Goal: Transaction & Acquisition: Purchase product/service

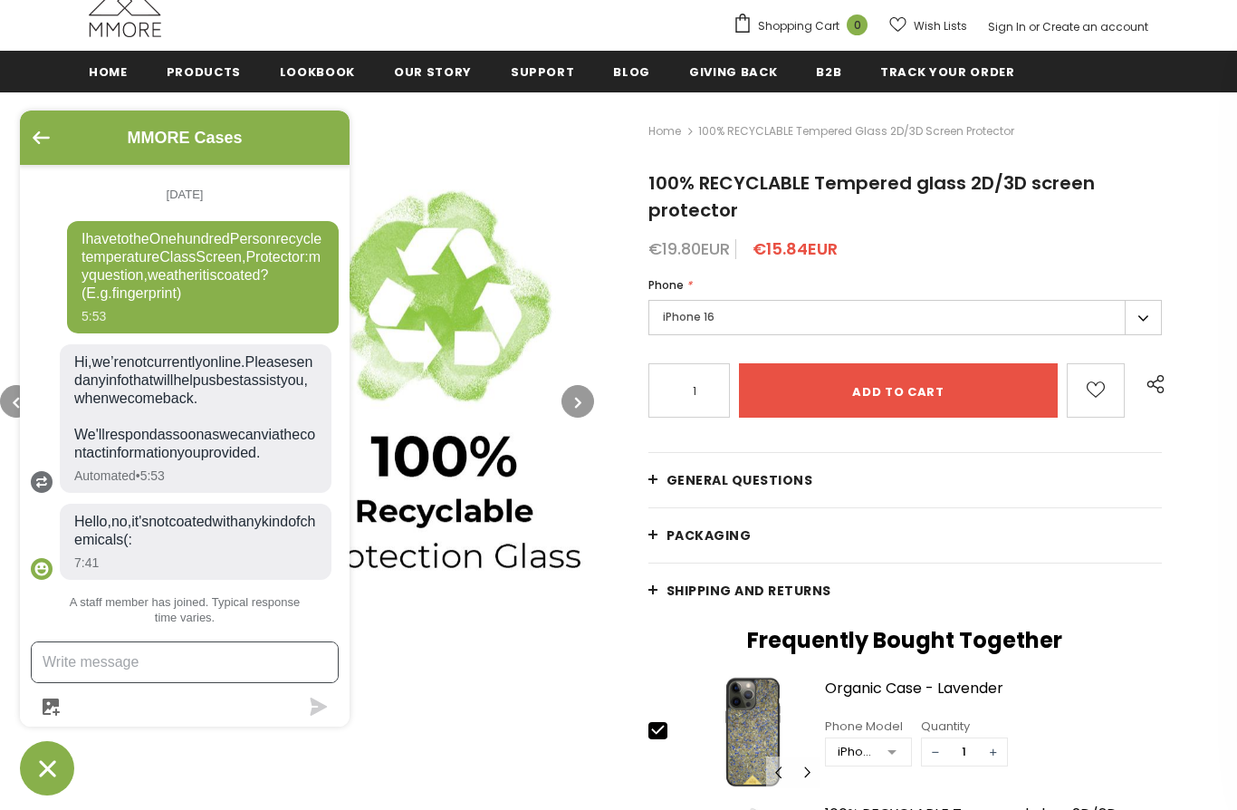
scroll to position [51, 0]
click at [956, 385] on input "Add to cart" at bounding box center [899, 390] width 320 height 54
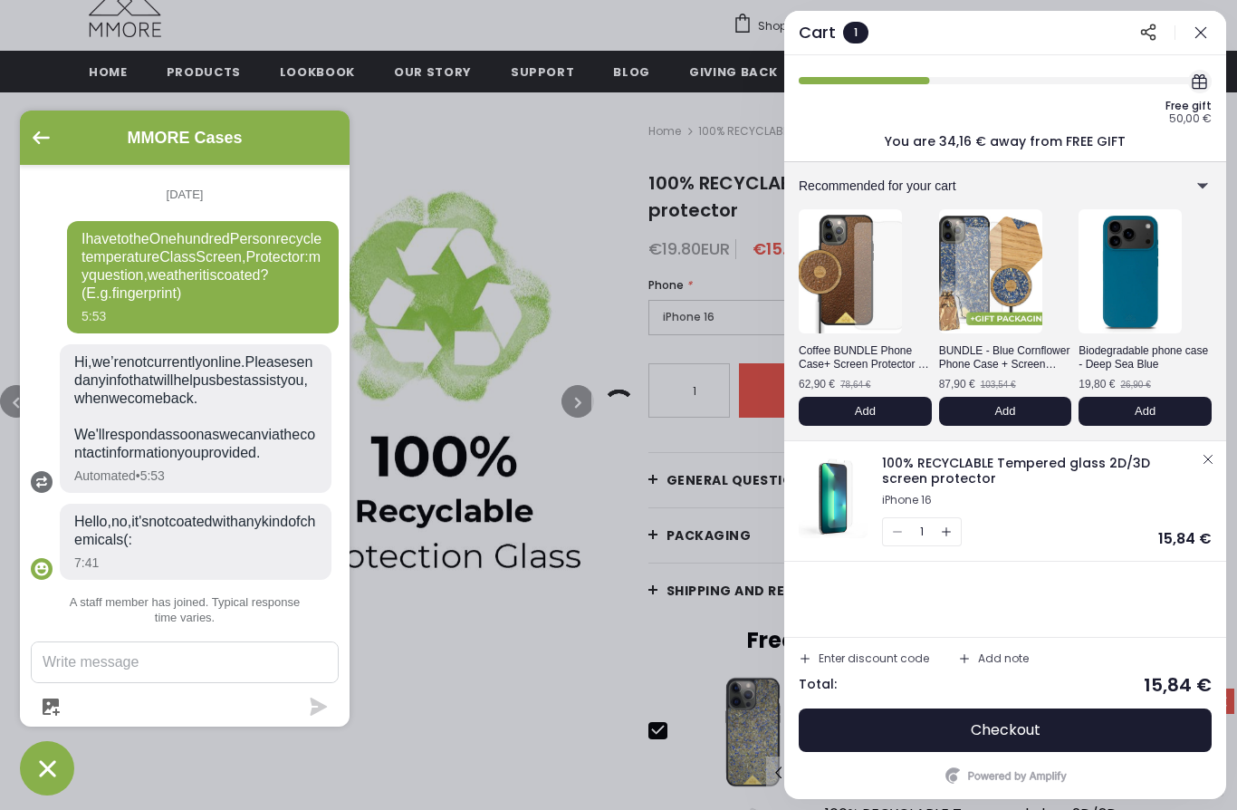
click at [1065, 718] on button "Checkout" at bounding box center [1005, 729] width 413 height 43
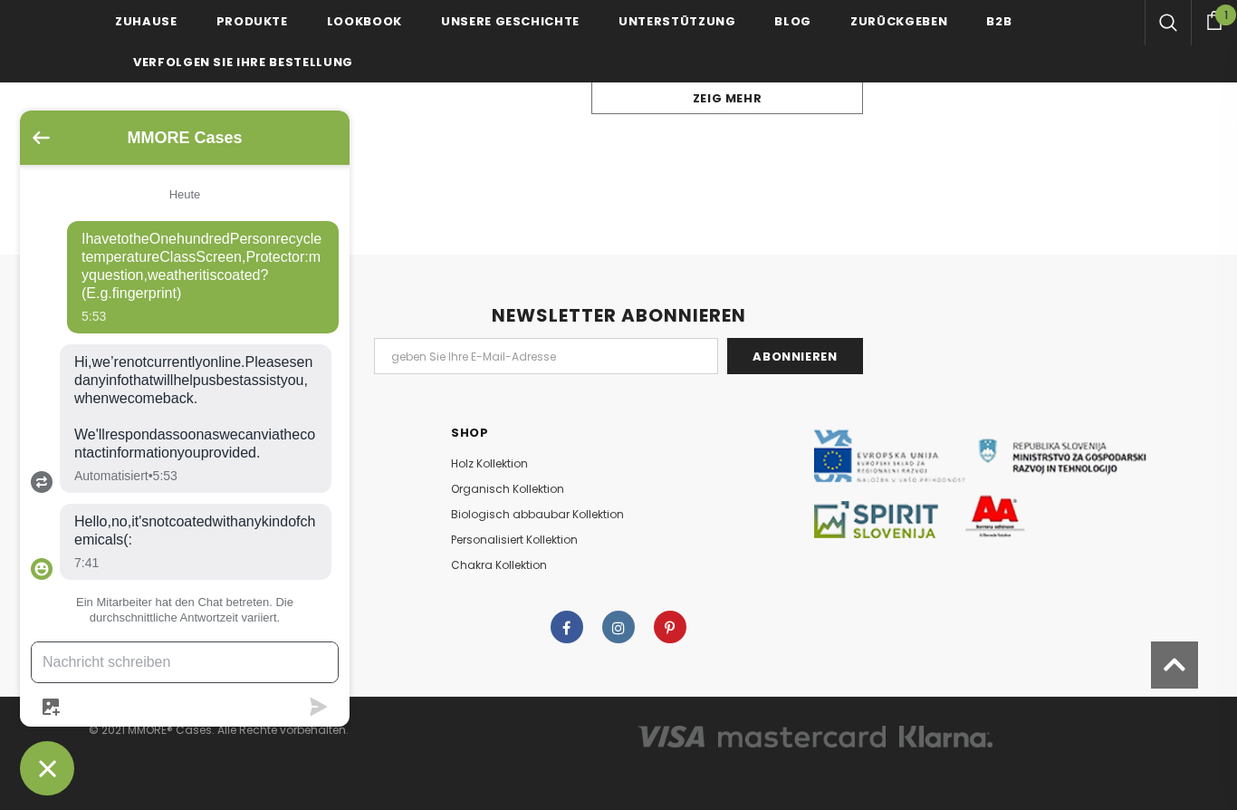
scroll to position [51, 0]
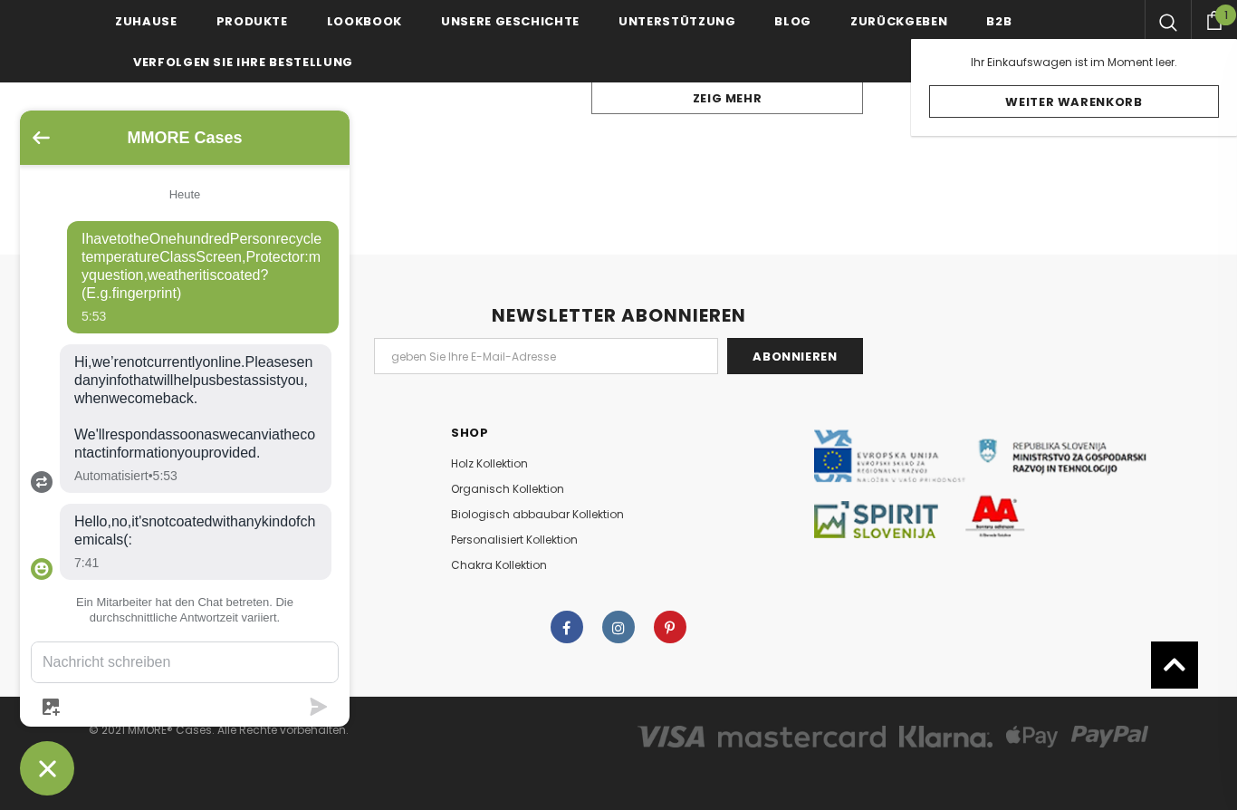
click at [1132, 297] on div "NEWSLETTER ABONNIEREN Abonnieren Kundendienst Kontaktiere uns Versand & Rückgab…" at bounding box center [618, 475] width 1237 height 441
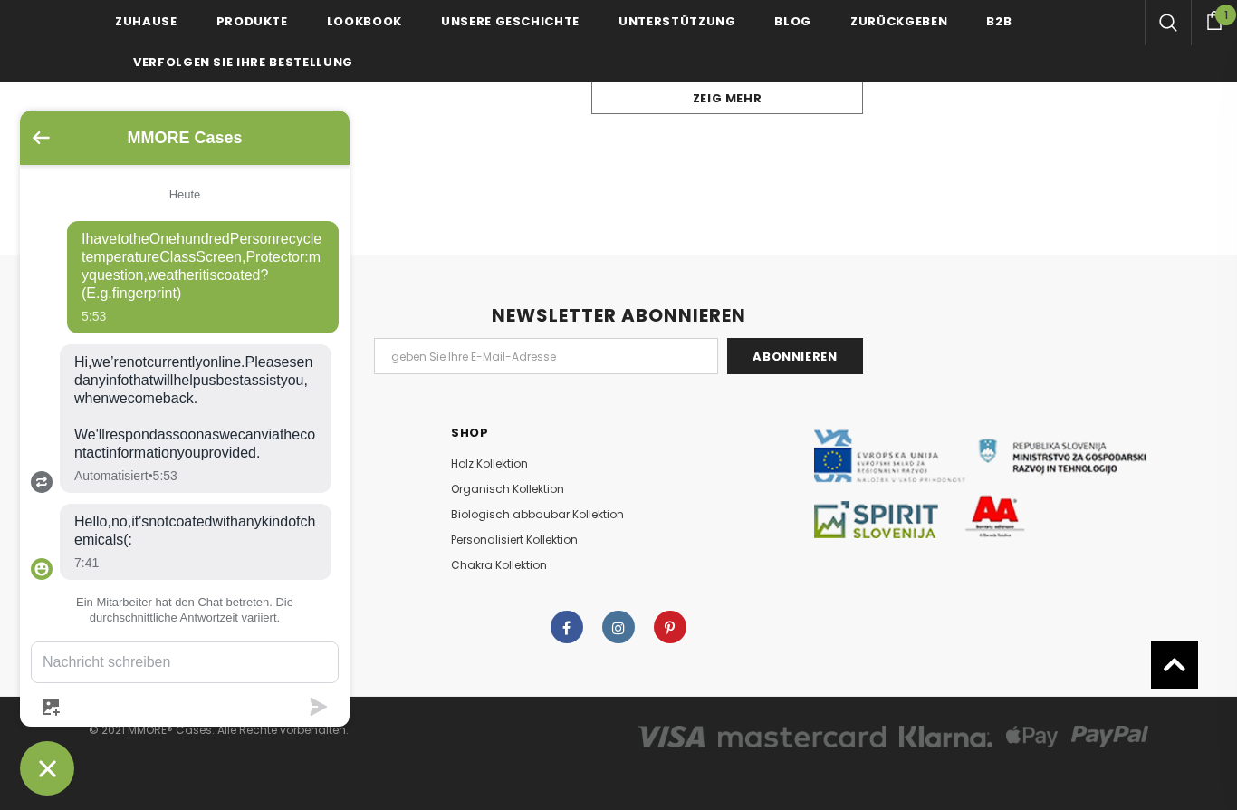
click at [504, 10] on link "Unsere Geschichte" at bounding box center [510, 20] width 139 height 41
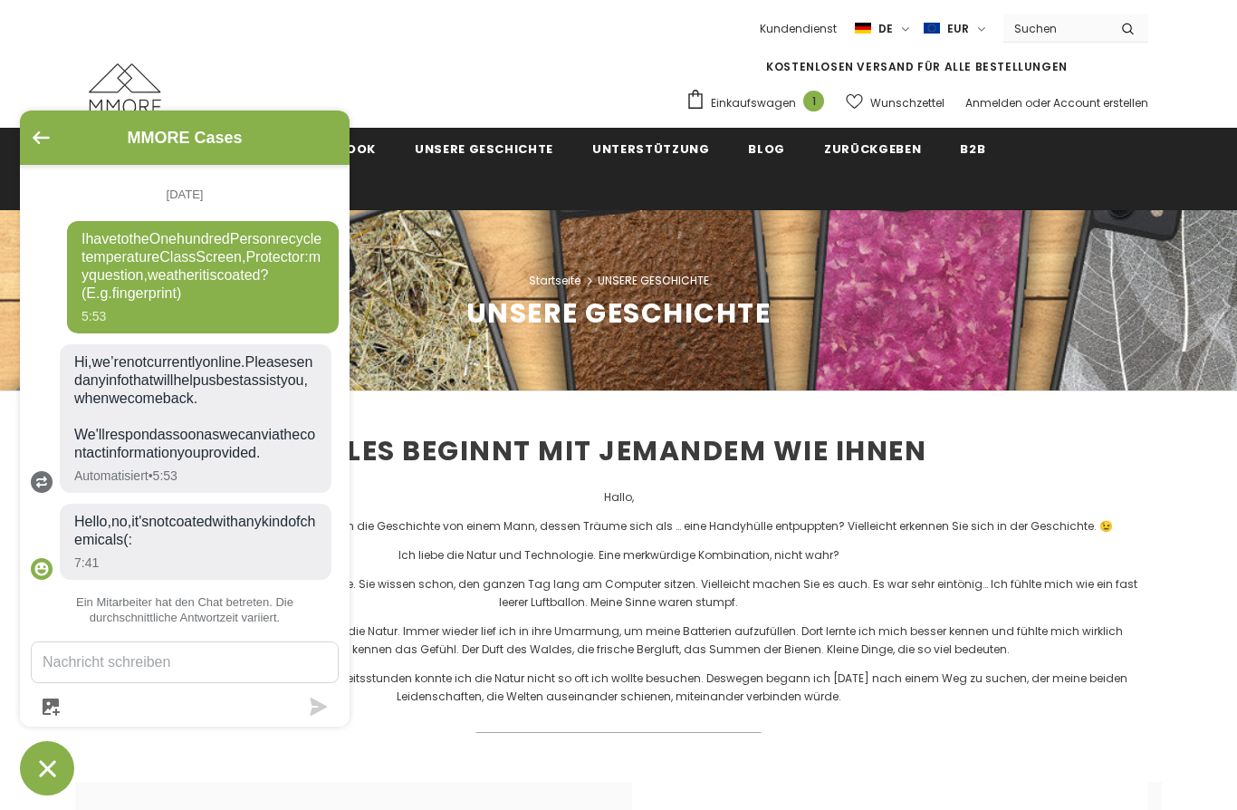
scroll to position [51, 0]
click at [31, 766] on button "Chat-Fenster" at bounding box center [47, 768] width 54 height 54
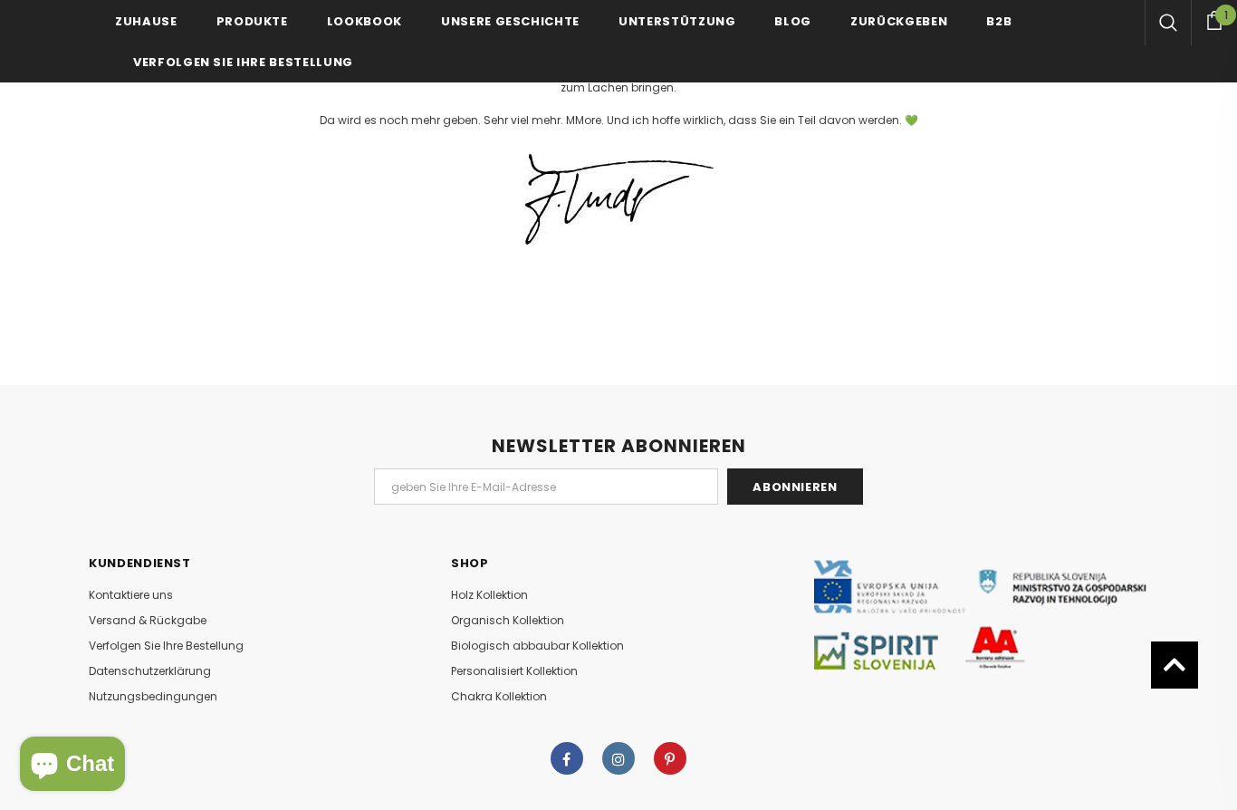
scroll to position [4360, 0]
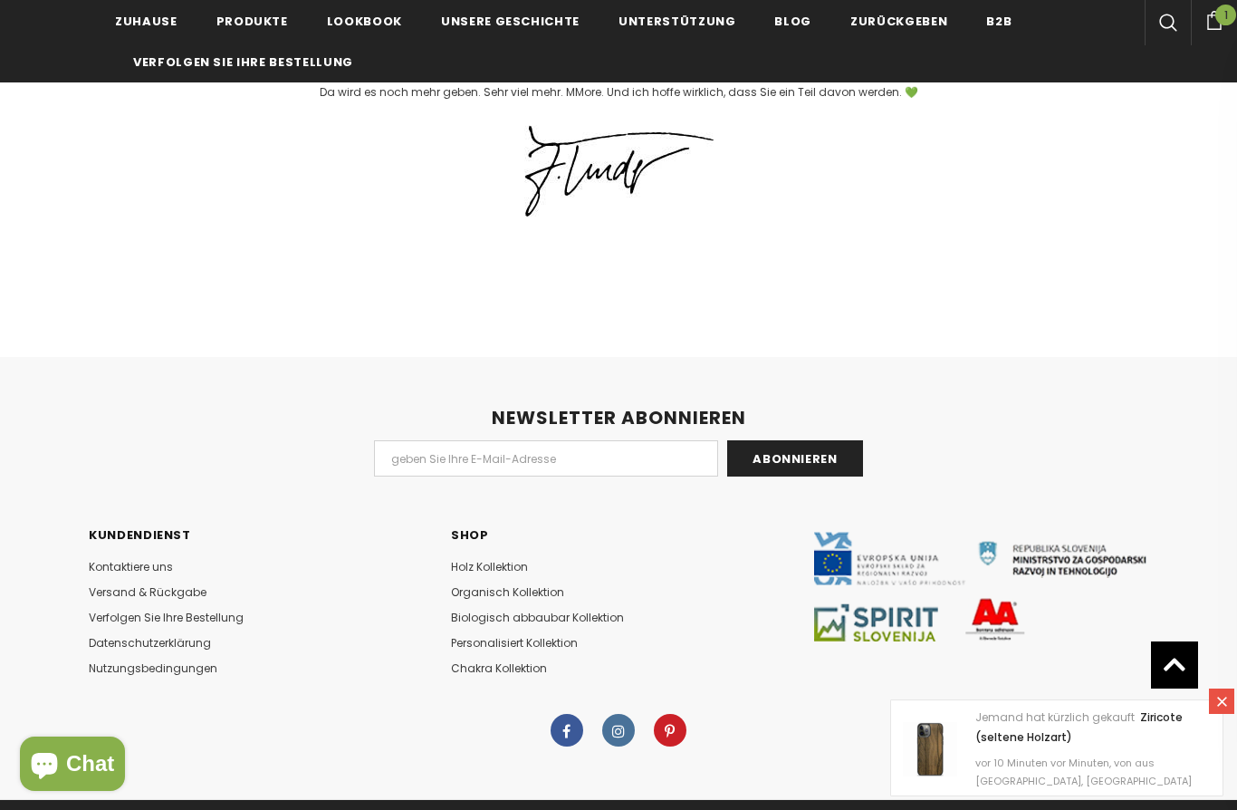
click at [503, 554] on link "Holz Kollektion" at bounding box center [489, 566] width 77 height 25
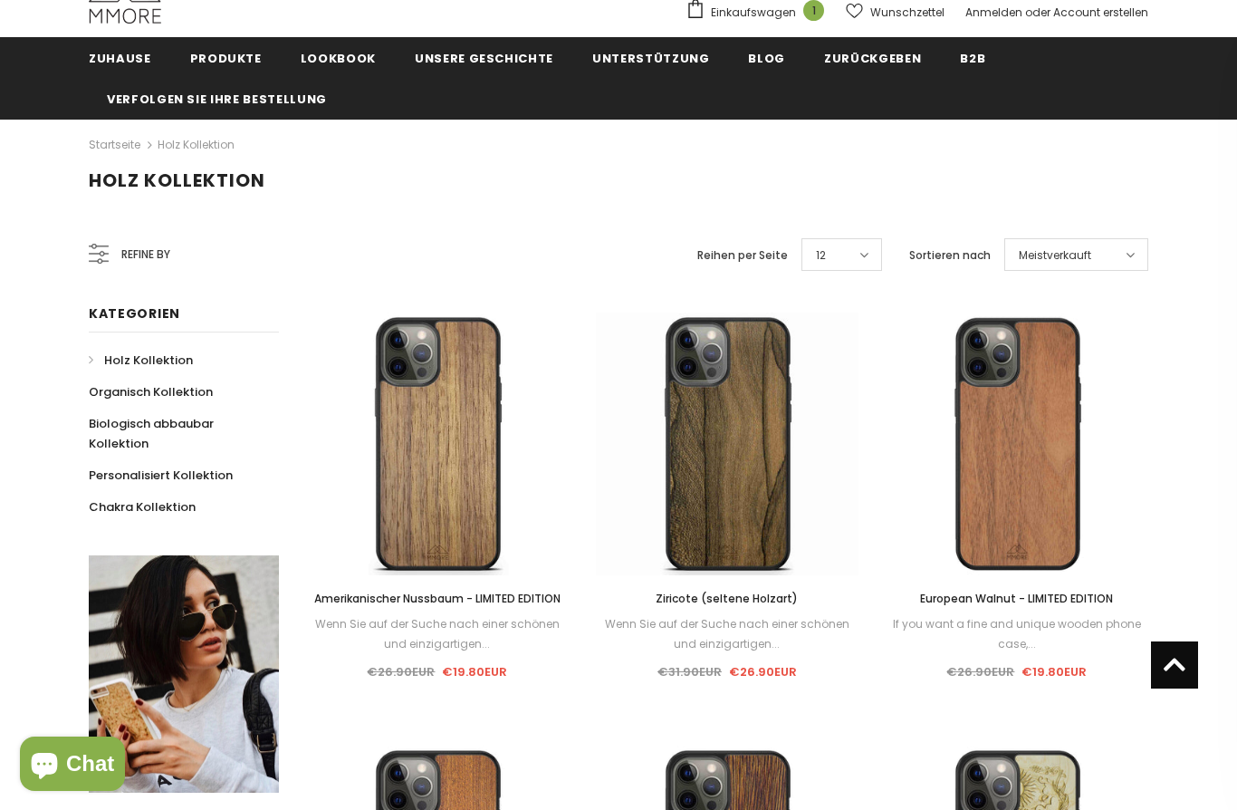
scroll to position [25, 0]
